Goal: Information Seeking & Learning: Learn about a topic

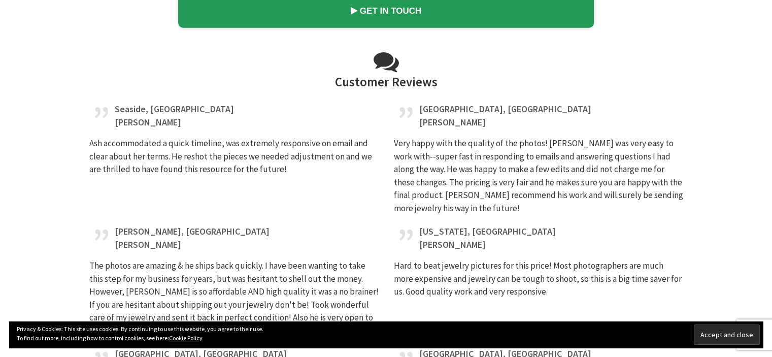
scroll to position [3705, 0]
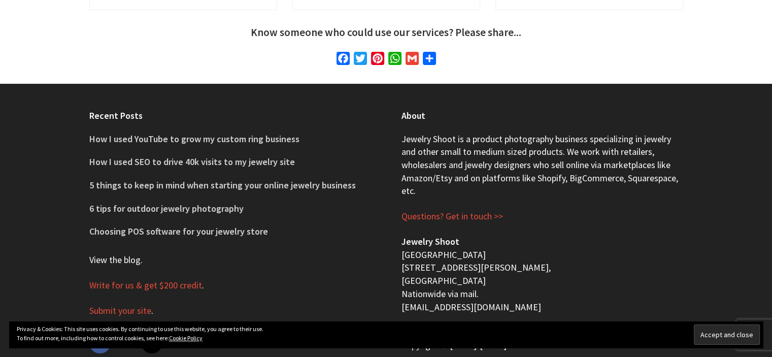
click at [120, 254] on link "View the blog" at bounding box center [114, 260] width 51 height 12
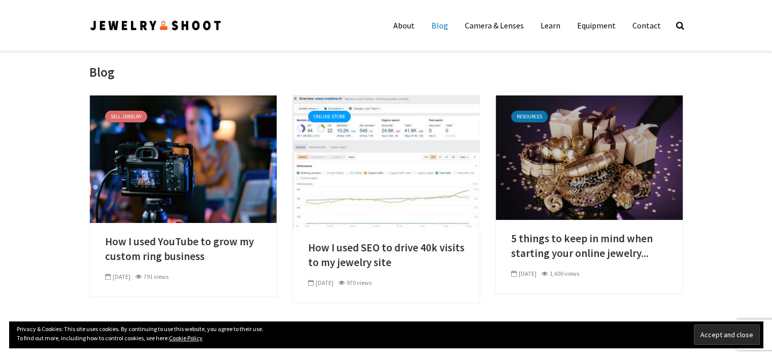
click at [576, 161] on link at bounding box center [589, 156] width 187 height 10
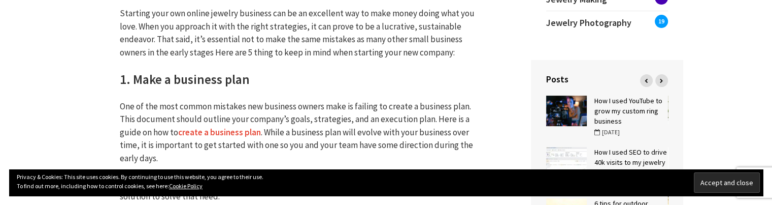
scroll to position [305, 0]
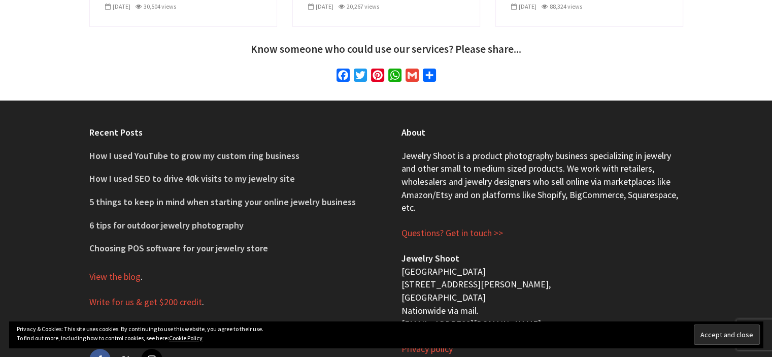
scroll to position [3705, 0]
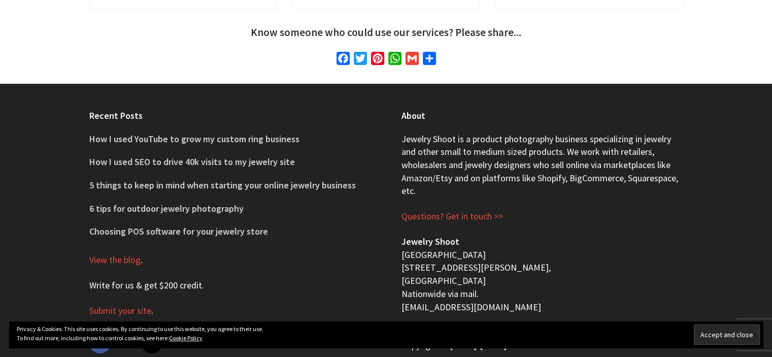
click at [111, 279] on link "Write for us & get $200 credit" at bounding box center [145, 285] width 113 height 12
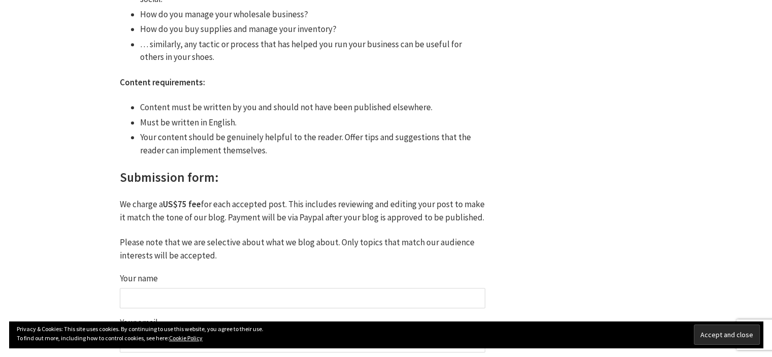
scroll to position [660, 0]
